Goal: Task Accomplishment & Management: Use online tool/utility

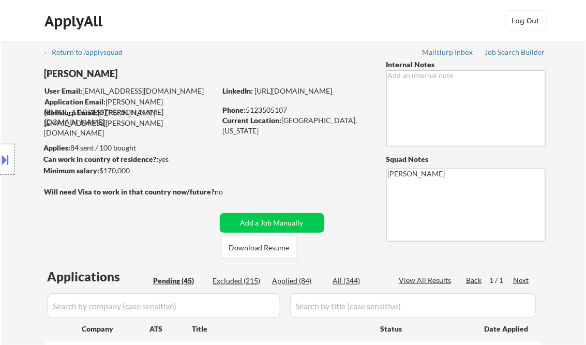
select select ""pending""
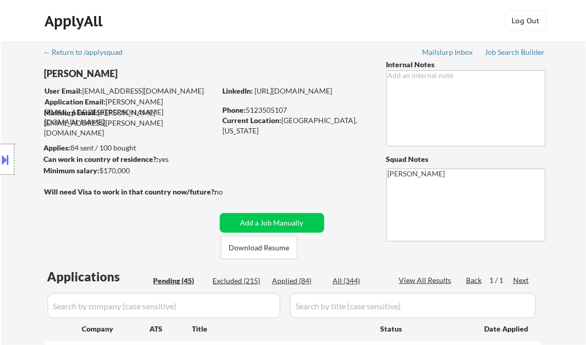
select select ""pending""
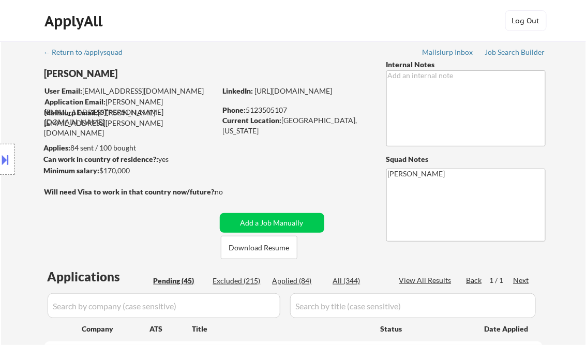
select select ""pending""
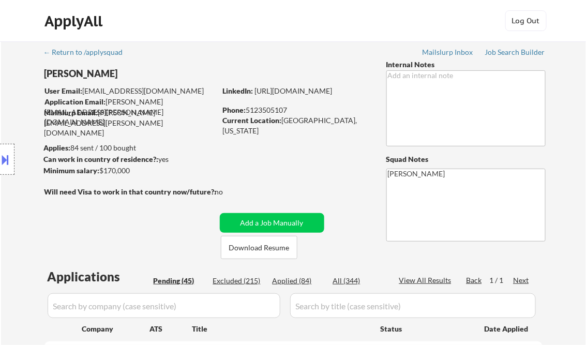
select select ""pending""
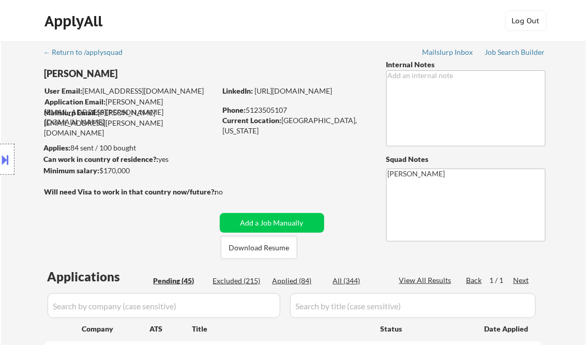
select select ""pending""
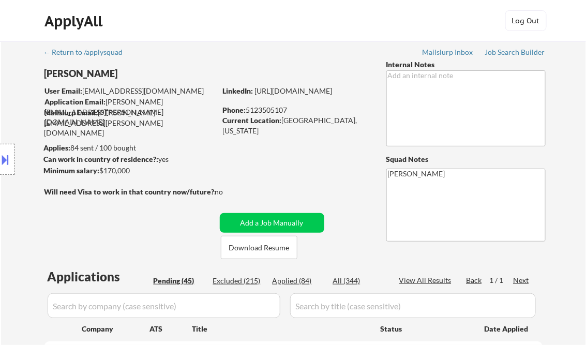
select select ""pending""
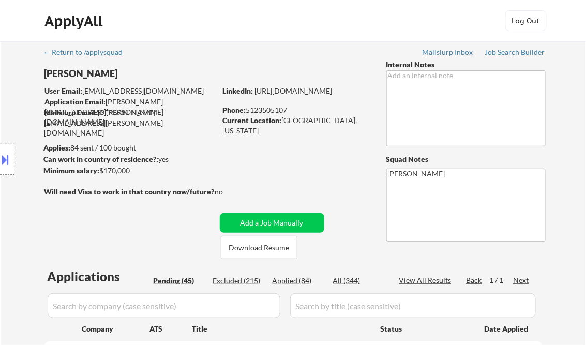
select select ""pending""
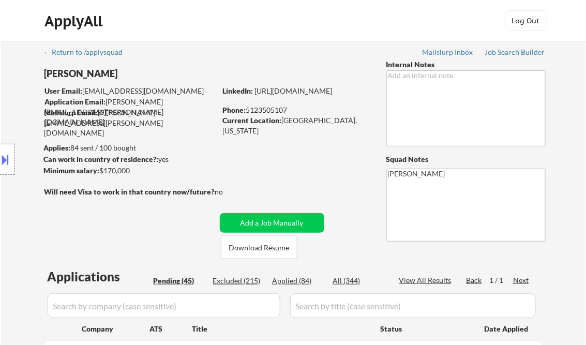
select select ""pending""
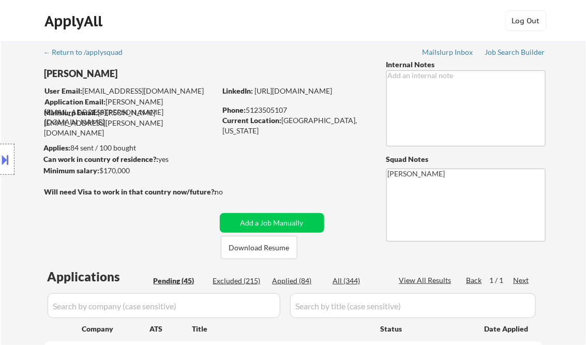
select select ""pending""
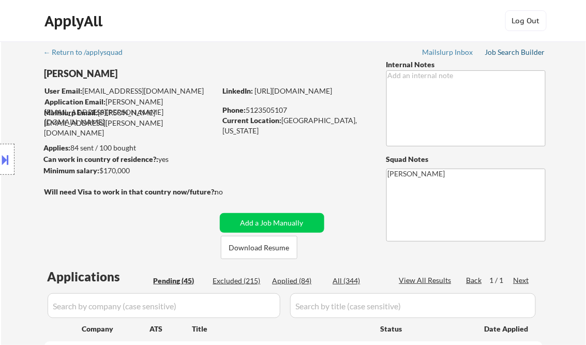
click at [541, 52] on div "Job Search Builder" at bounding box center [515, 52] width 60 height 7
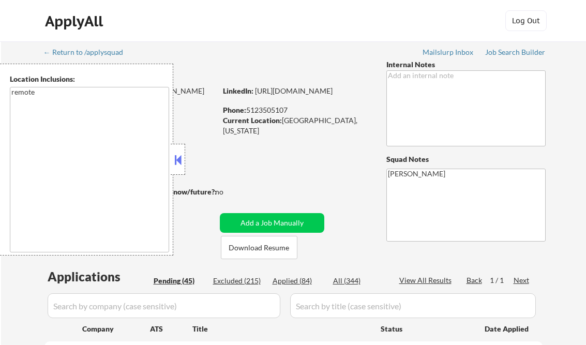
click at [176, 154] on button at bounding box center [177, 160] width 11 height 16
select select ""pending""
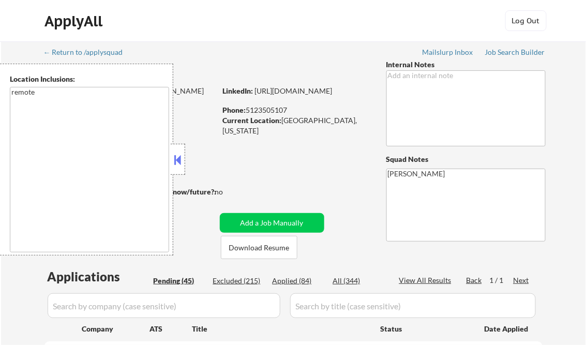
select select ""pending""
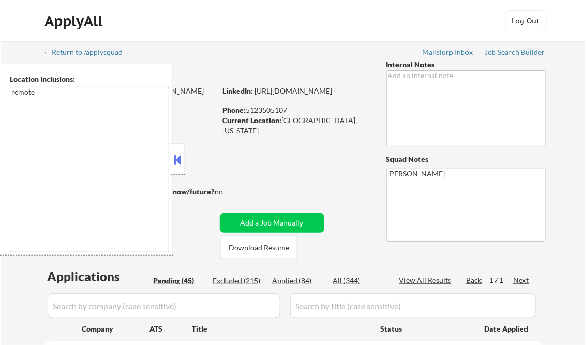
select select ""pending""
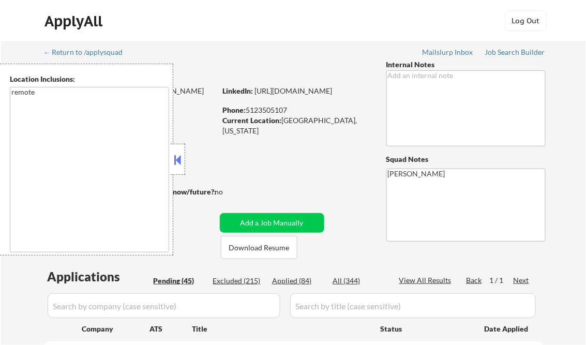
select select ""pending""
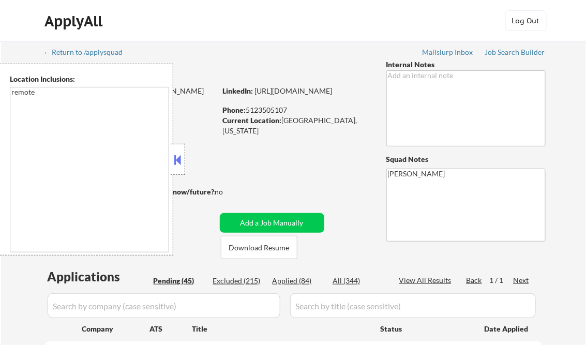
select select ""pending""
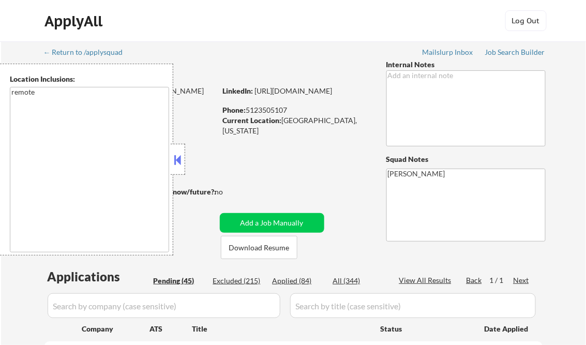
select select ""pending""
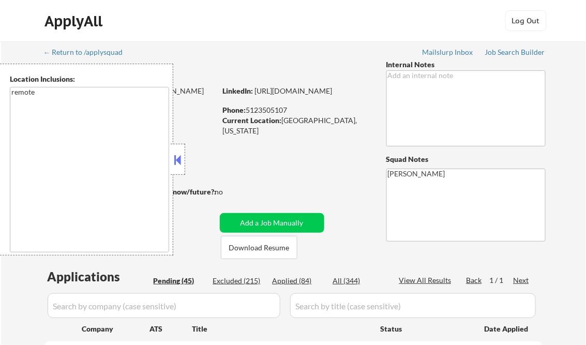
select select ""pending""
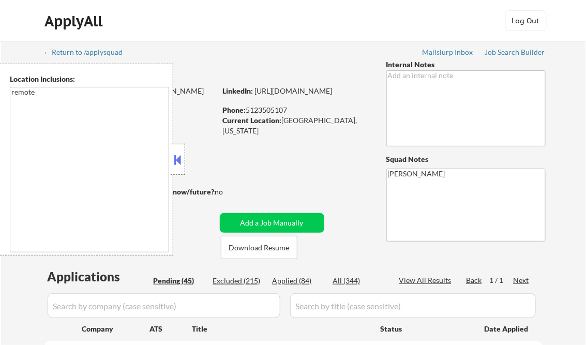
select select ""pending""
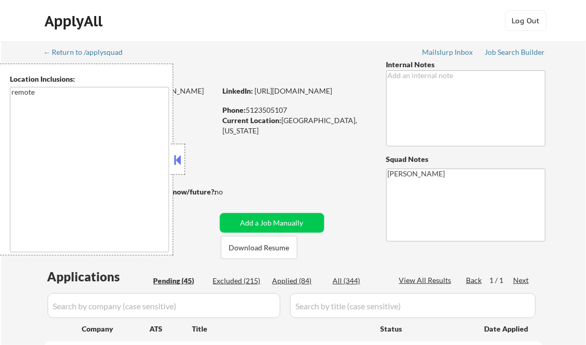
select select ""pending""
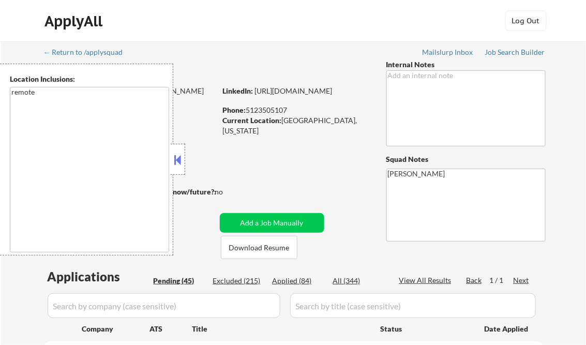
select select ""pending""
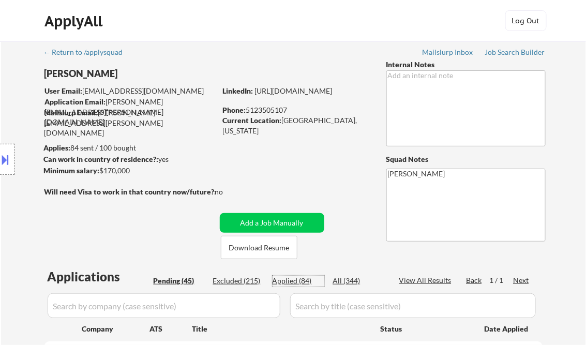
click at [302, 282] on div "Applied (84)" at bounding box center [298, 281] width 52 height 10
select select ""applied""
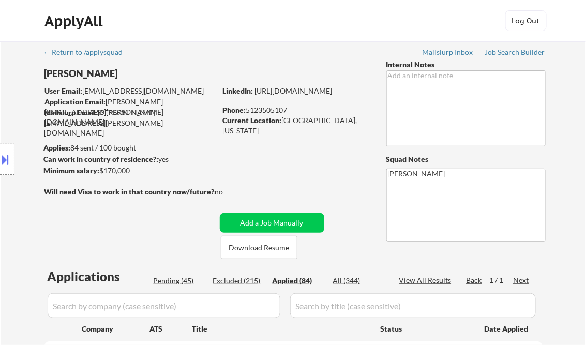
select select ""applied""
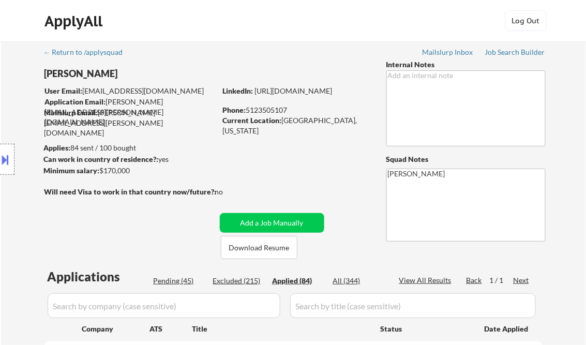
select select ""applied""
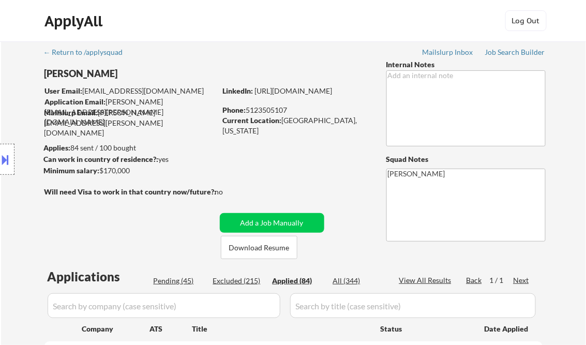
select select ""applied""
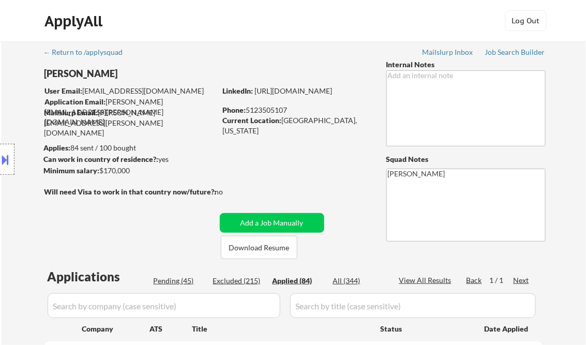
select select ""applied""
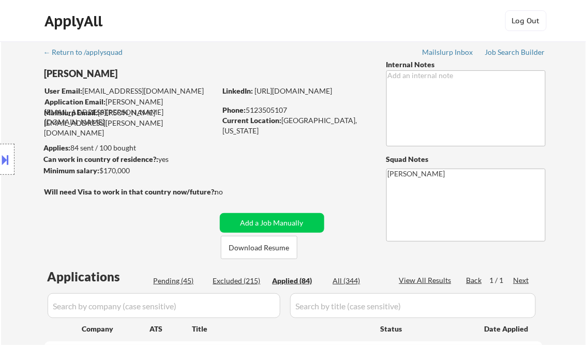
select select ""applied""
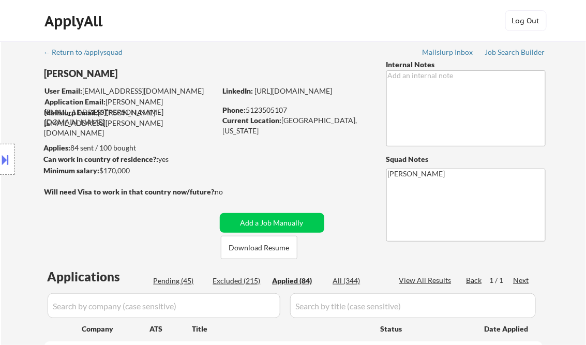
select select ""applied""
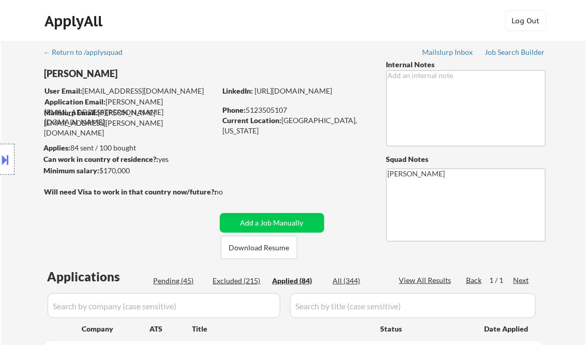
select select ""applied""
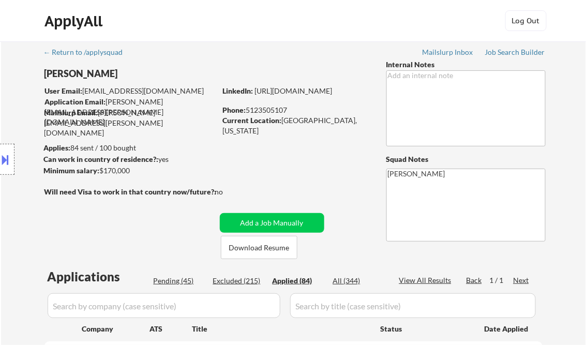
select select ""applied""
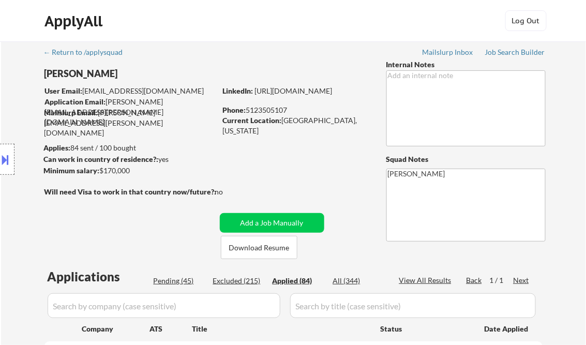
select select ""applied""
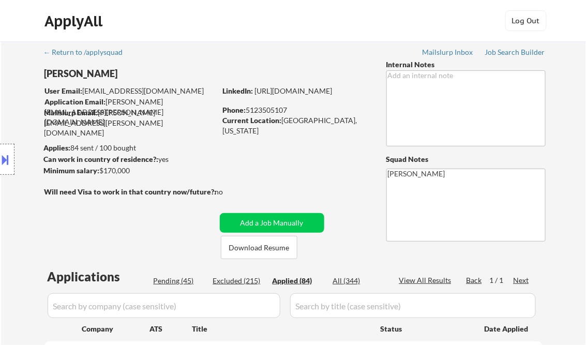
select select ""applied""
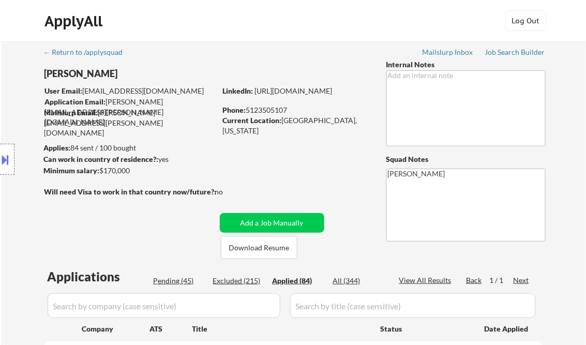
select select ""applied""
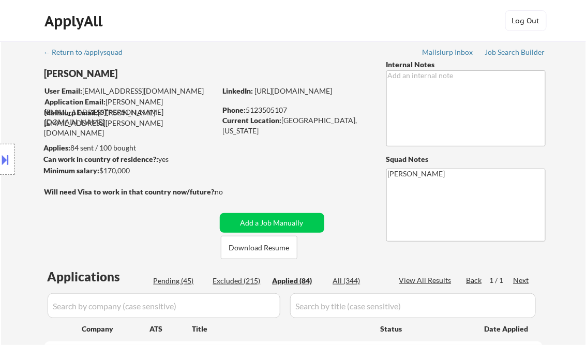
select select ""applied""
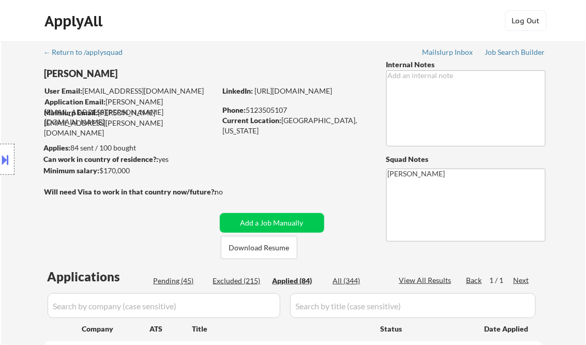
select select ""applied""
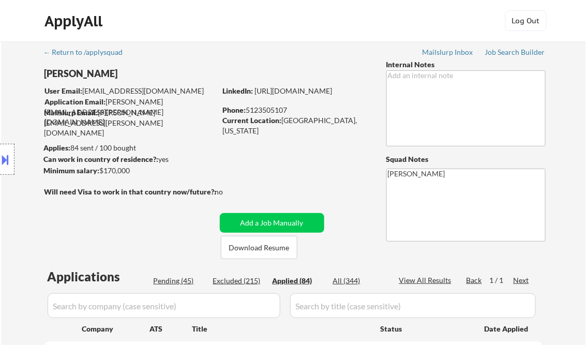
select select ""applied""
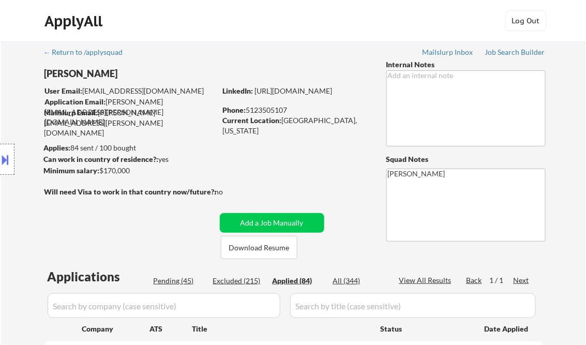
select select ""applied""
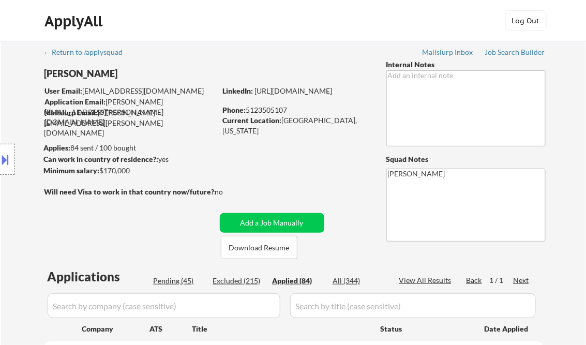
select select ""applied""
